Goal: Check status: Check status

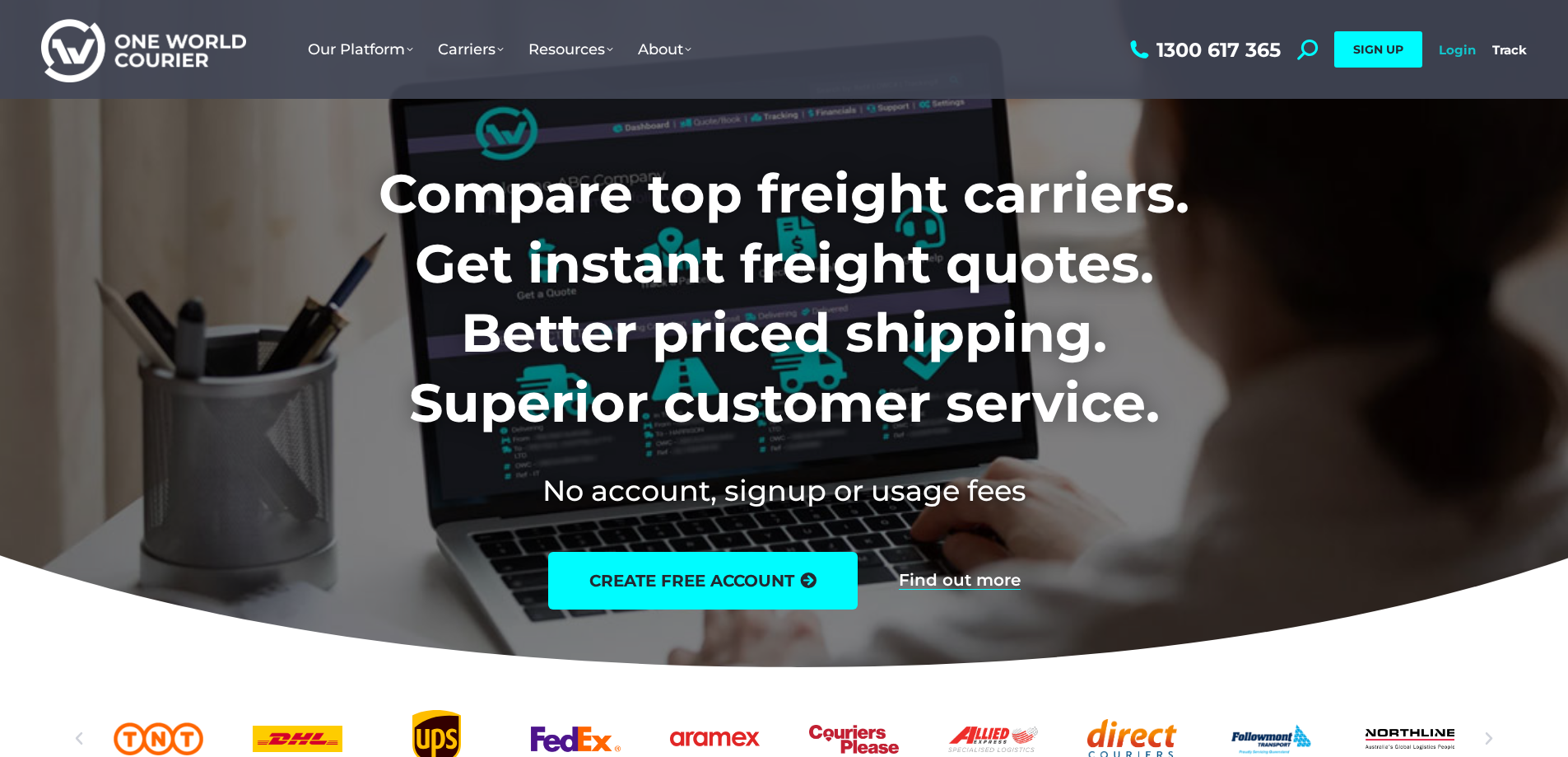
click at [1470, 49] on link "Login" at bounding box center [1457, 49] width 37 height 16
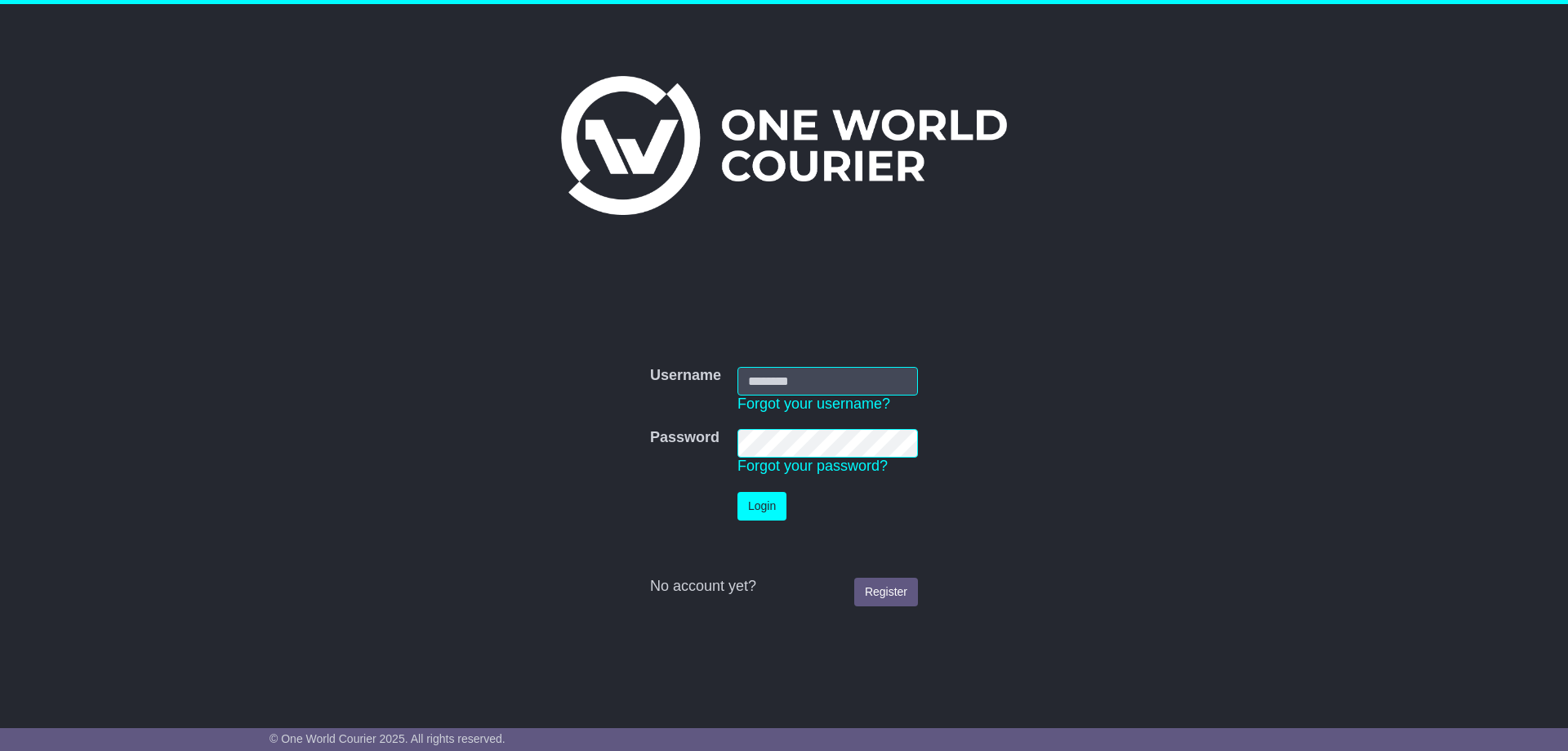
click at [799, 381] on input "Username" at bounding box center [827, 381] width 180 height 29
type input "**********"
click at [774, 505] on button "Login" at bounding box center [761, 506] width 49 height 29
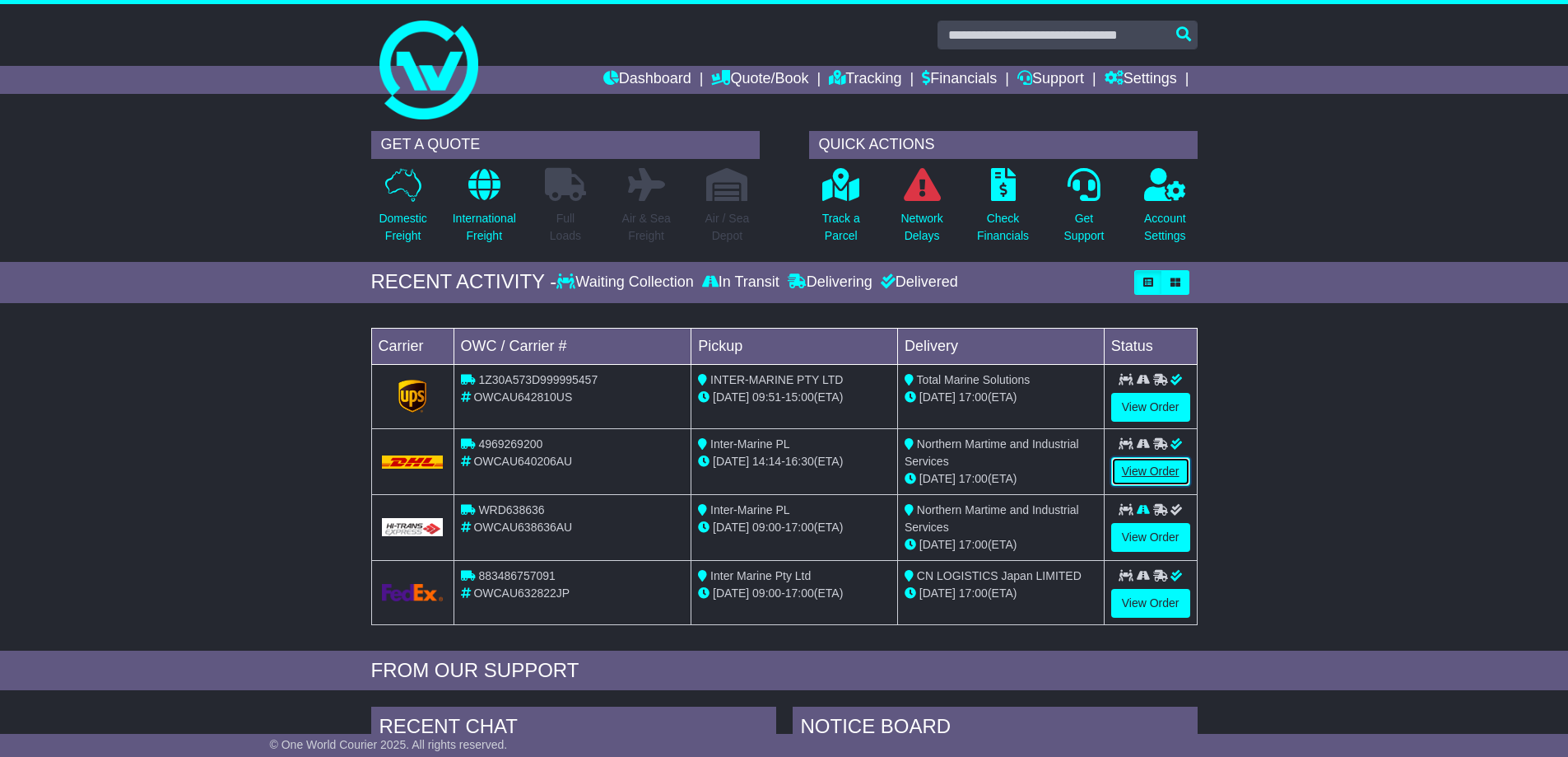
click at [1156, 477] on link "View Order" at bounding box center [1151, 472] width 79 height 29
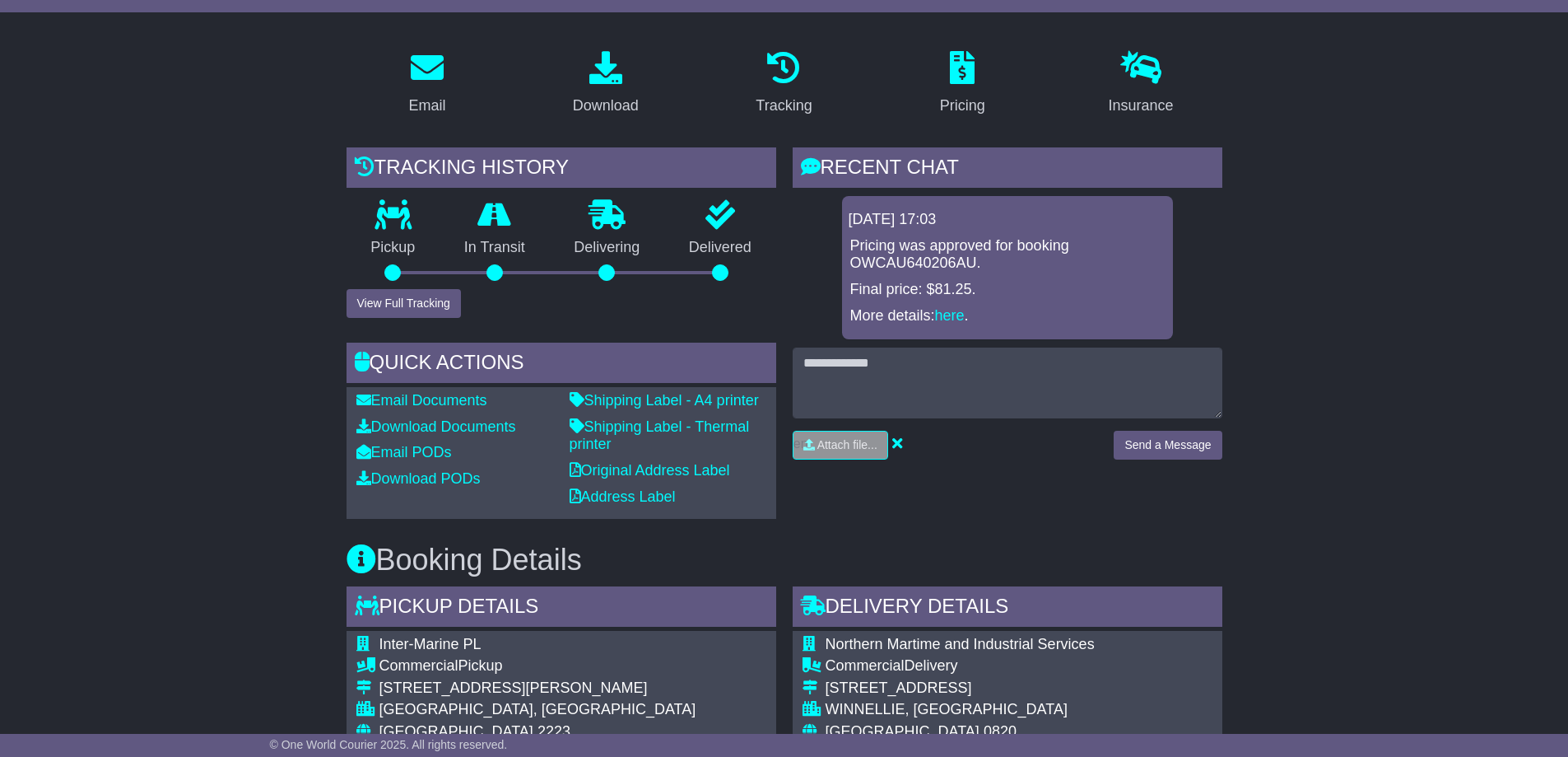
scroll to position [330, 0]
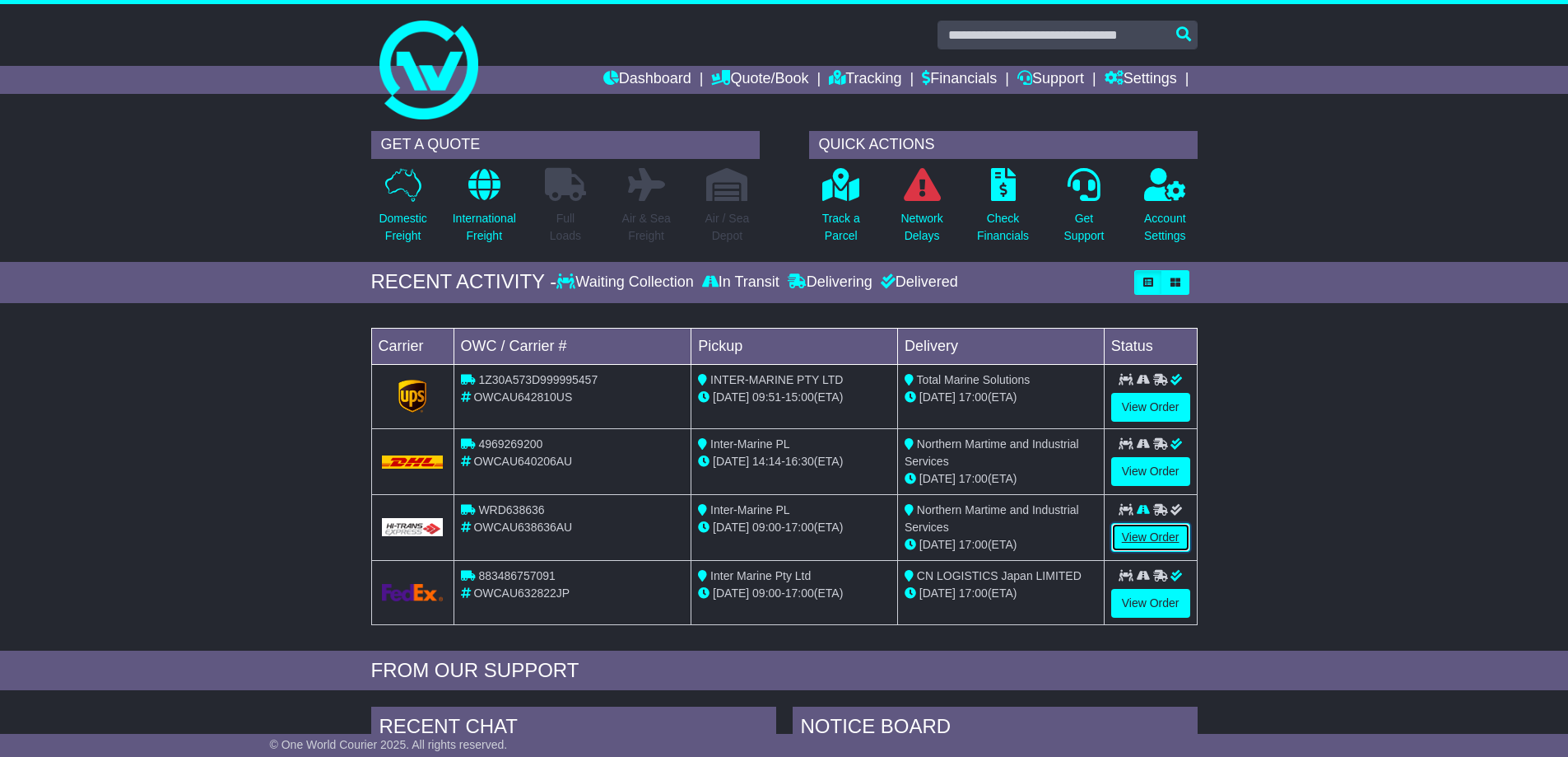
click at [1178, 543] on link "View Order" at bounding box center [1151, 538] width 79 height 29
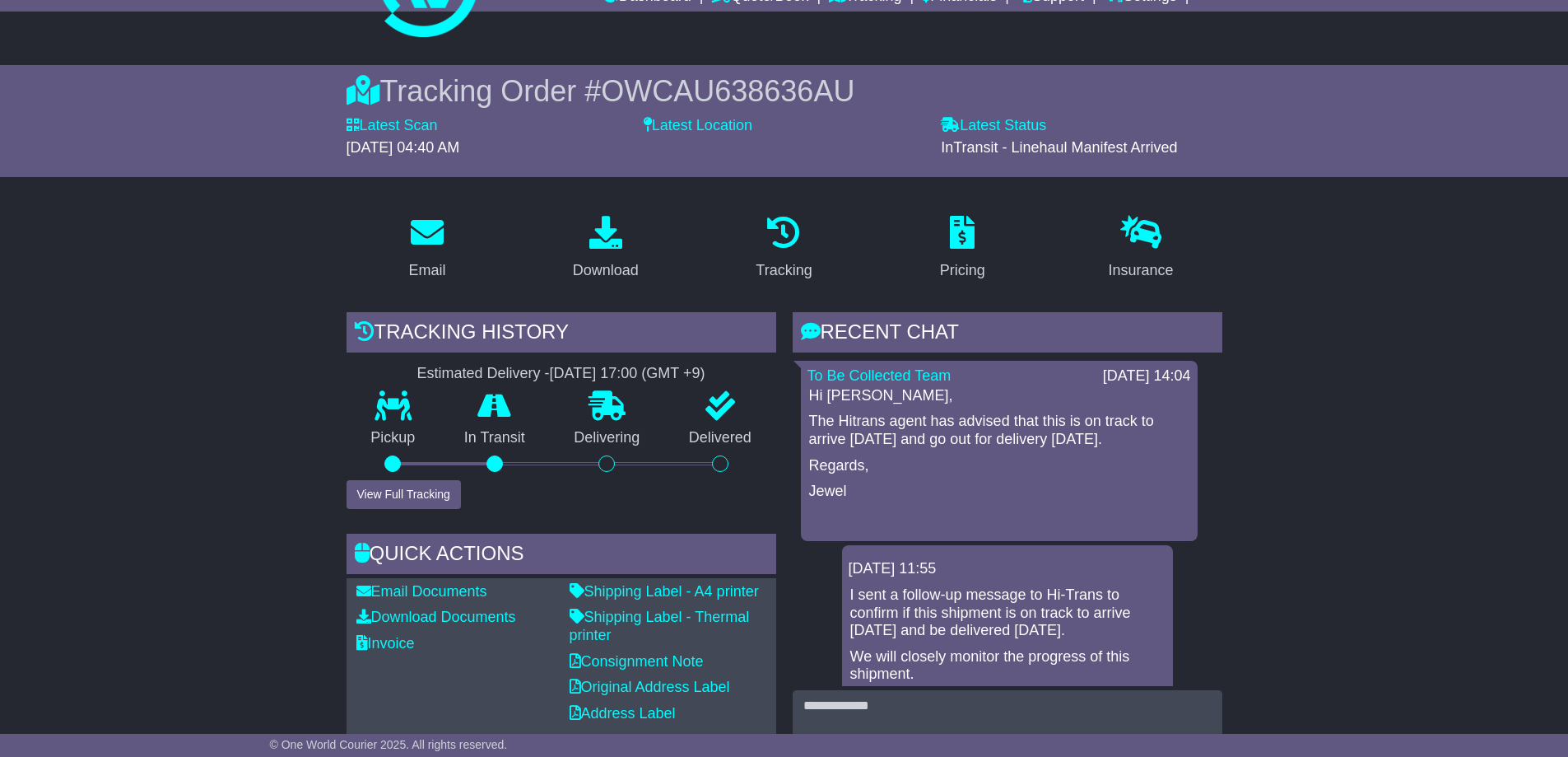
scroll to position [164, 0]
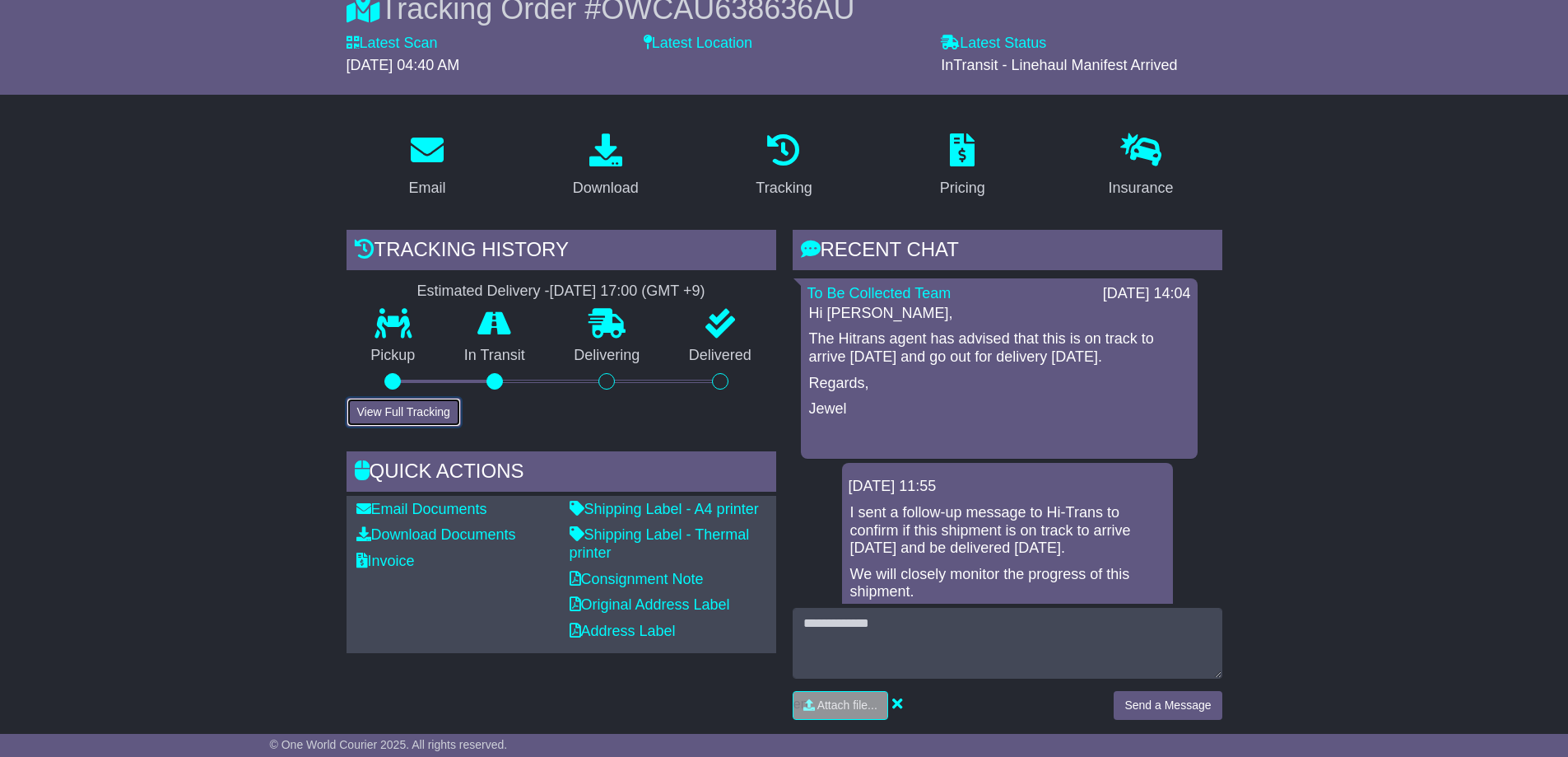
click at [408, 414] on button "View Full Tracking" at bounding box center [403, 413] width 114 height 29
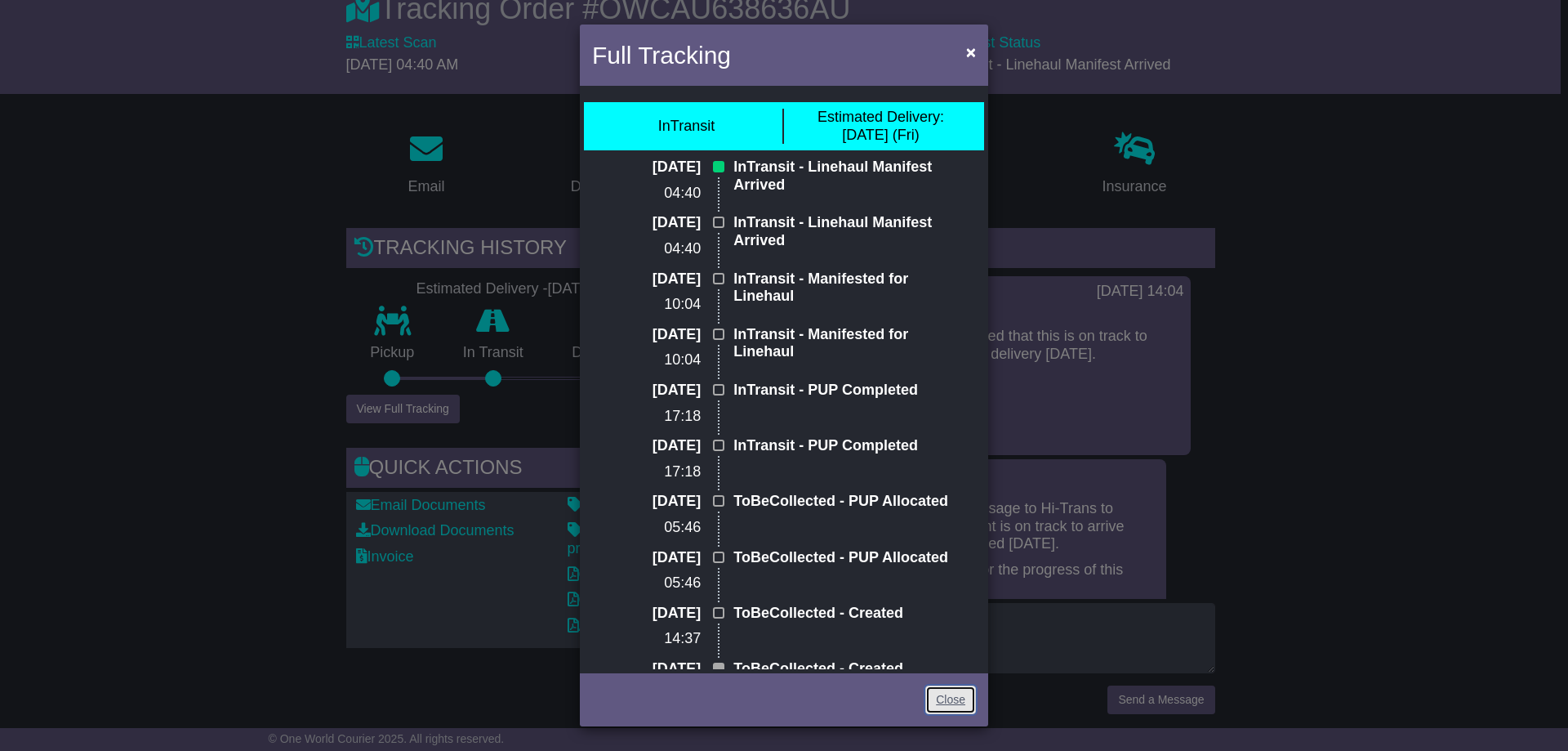
click at [957, 692] on link "Close" at bounding box center [951, 700] width 51 height 29
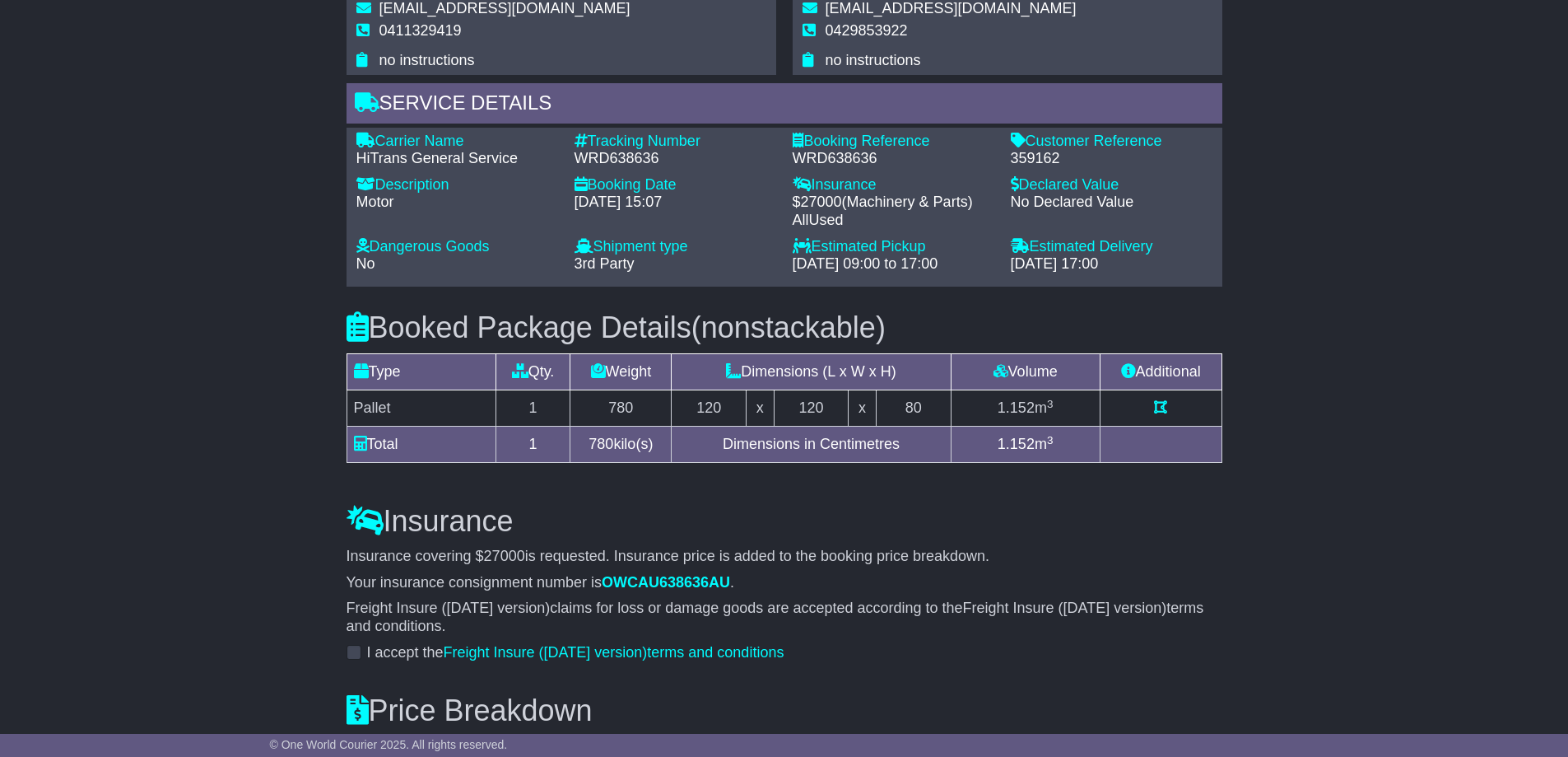
scroll to position [1318, 0]
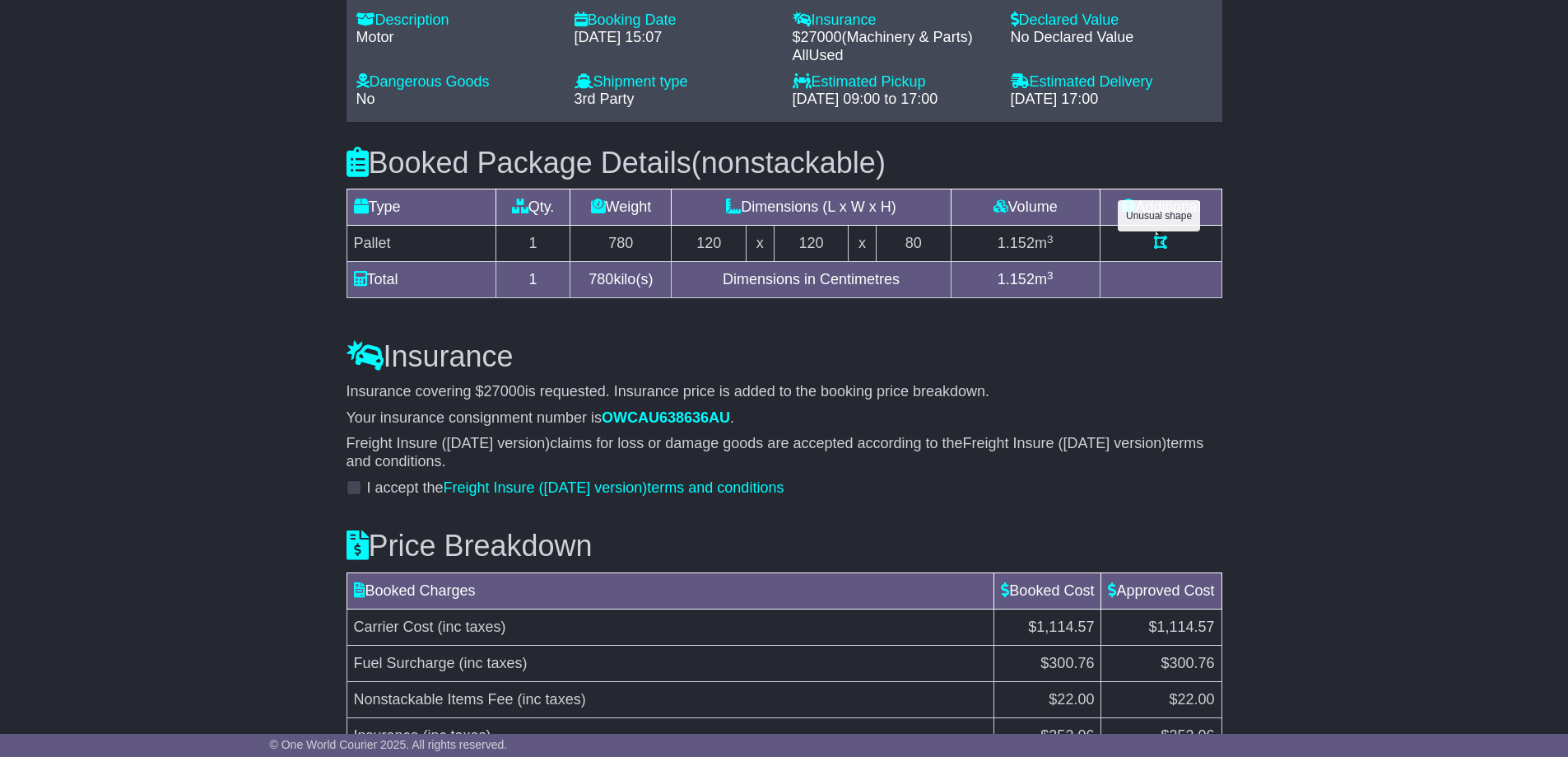
click at [1157, 241] on icon at bounding box center [1160, 242] width 13 height 15
click at [1167, 241] on div at bounding box center [1161, 243] width 108 height 22
click at [1165, 237] on icon at bounding box center [1160, 242] width 13 height 15
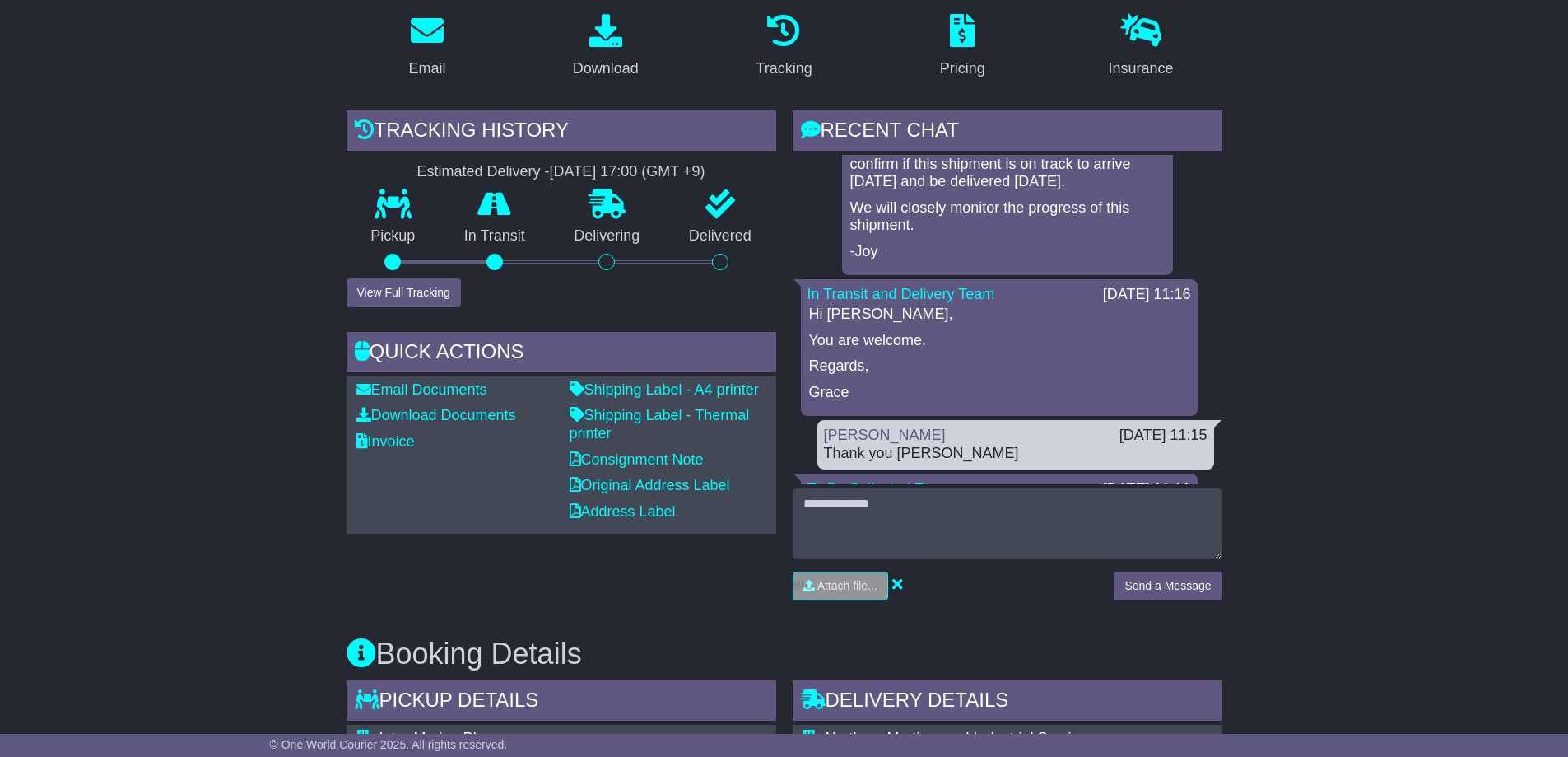
scroll to position [0, 0]
